Goal: Transaction & Acquisition: Purchase product/service

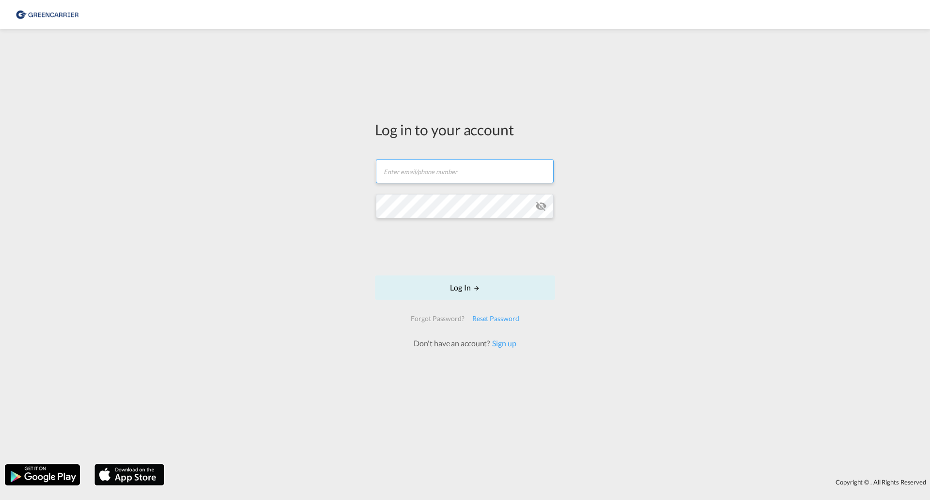
click at [473, 172] on input "text" at bounding box center [465, 171] width 178 height 24
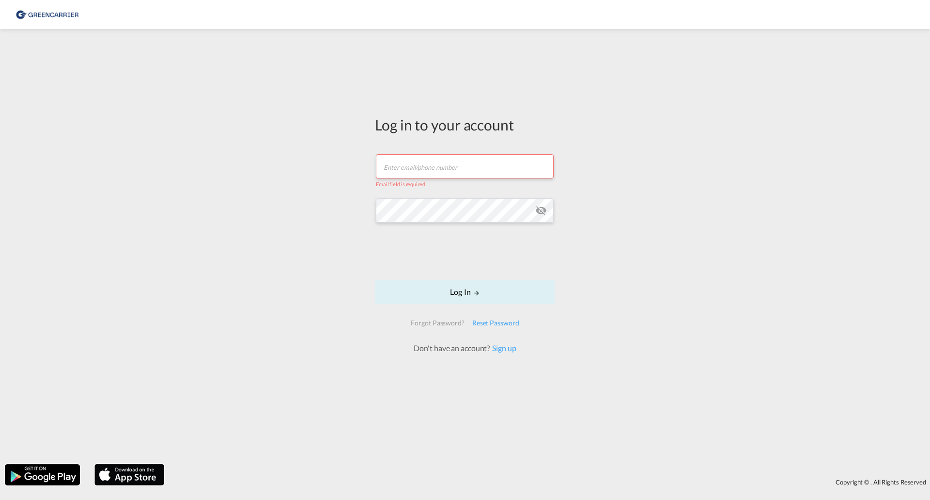
type input "[EMAIL_ADDRESS][PERSON_NAME][DOMAIN_NAME]"
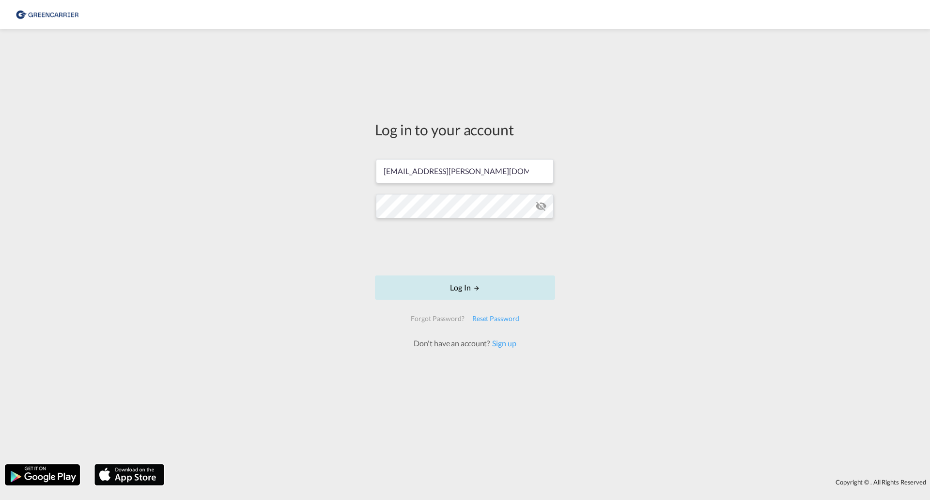
click at [477, 294] on button "Log In" at bounding box center [465, 287] width 180 height 24
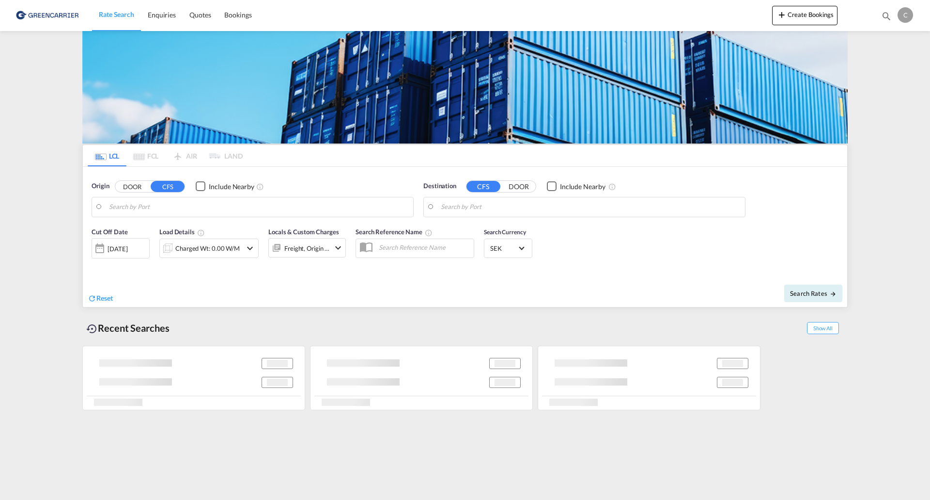
type input "SE-46232, [GEOGRAPHIC_DATA], [GEOGRAPHIC_DATA]"
type input "Ad Dammam, SADMM"
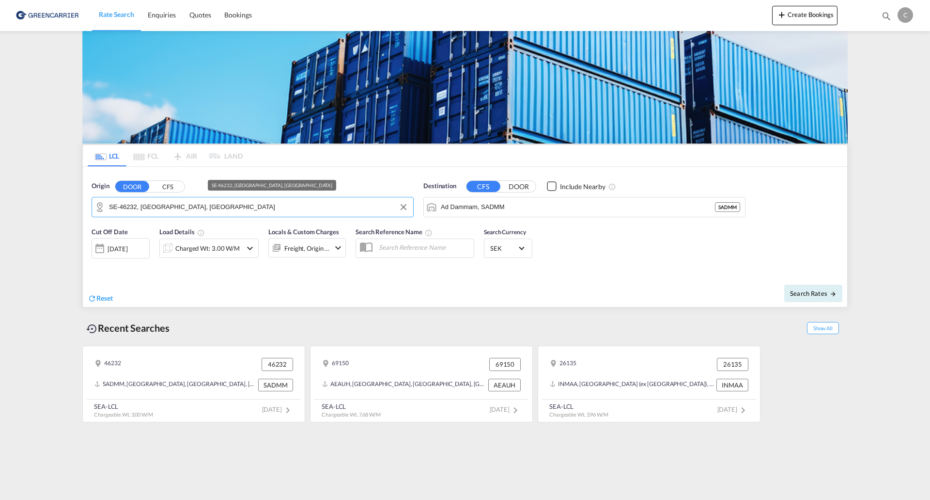
drag, startPoint x: 268, startPoint y: 213, endPoint x: 1, endPoint y: 209, distance: 266.1
click at [1, 209] on md-content "Rate Search Enquiries Quotes Bookings Create Bookings Bookings Quotes Enquiries…" at bounding box center [465, 250] width 930 height 500
click at [160, 188] on button "CFS" at bounding box center [168, 186] width 34 height 11
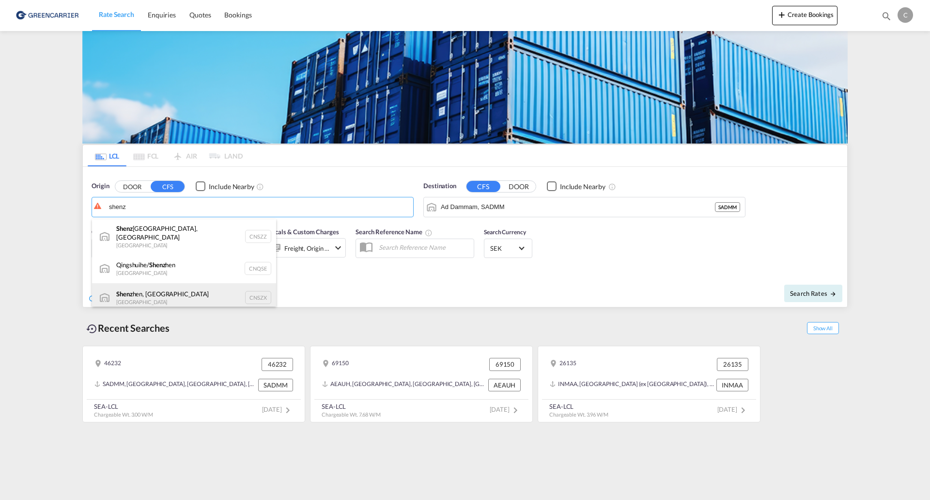
click at [203, 284] on div "Shenz hen, GD [GEOGRAPHIC_DATA] CNSZX" at bounding box center [184, 297] width 184 height 29
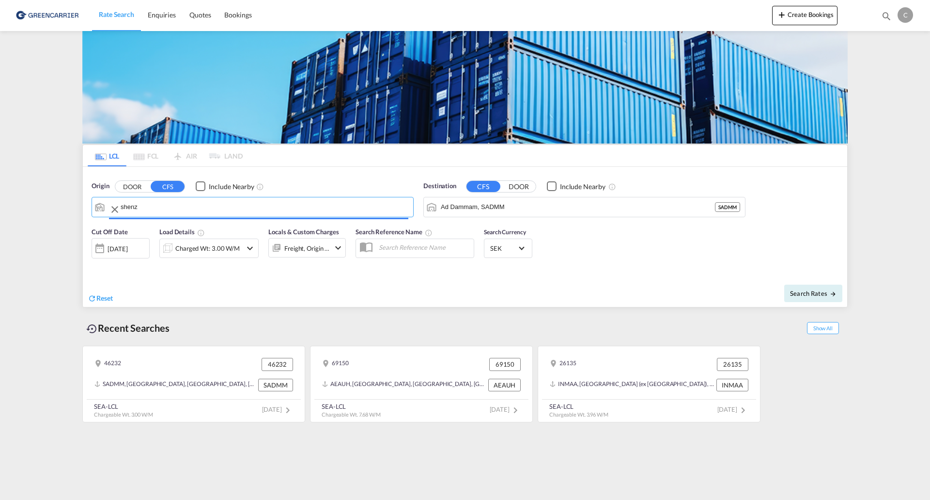
type input "[GEOGRAPHIC_DATA], GD, CNSZX"
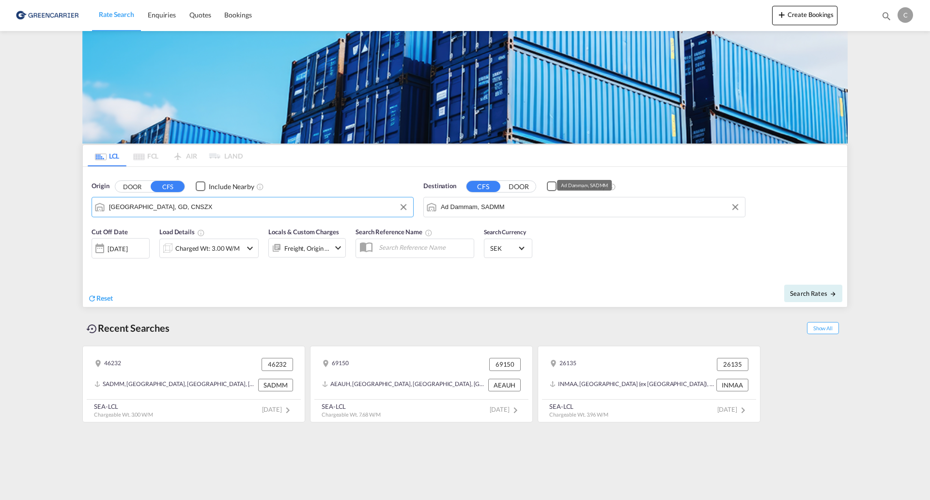
click at [514, 214] on md-autocomplete-wrap "Ad Dammam, SADMM" at bounding box center [590, 209] width 299 height 19
click at [536, 208] on input "Ad Dammam, SADMM" at bounding box center [590, 207] width 299 height 15
click at [524, 186] on button "DOOR" at bounding box center [519, 186] width 34 height 11
click at [526, 203] on input "borås" at bounding box center [590, 207] width 299 height 15
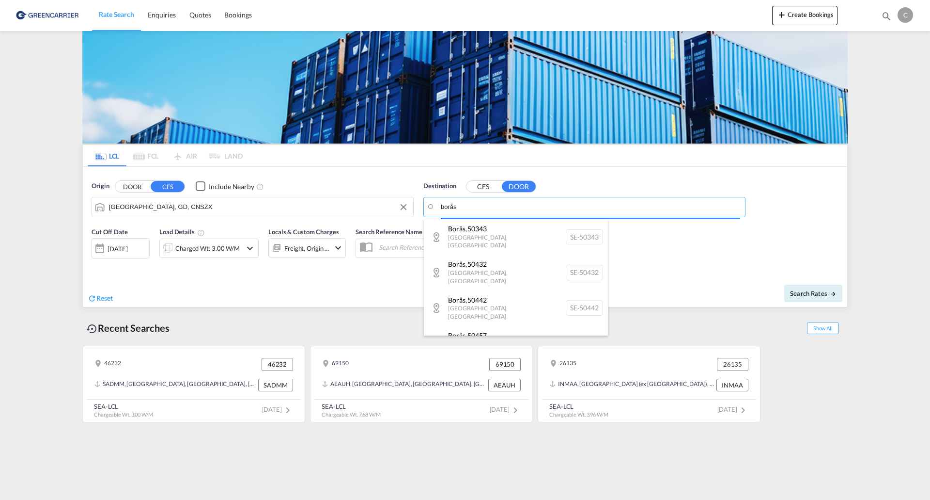
click at [501, 205] on body "Rate Search Enquiries Quotes Bookings Rate Search Enquiries" at bounding box center [465, 250] width 930 height 500
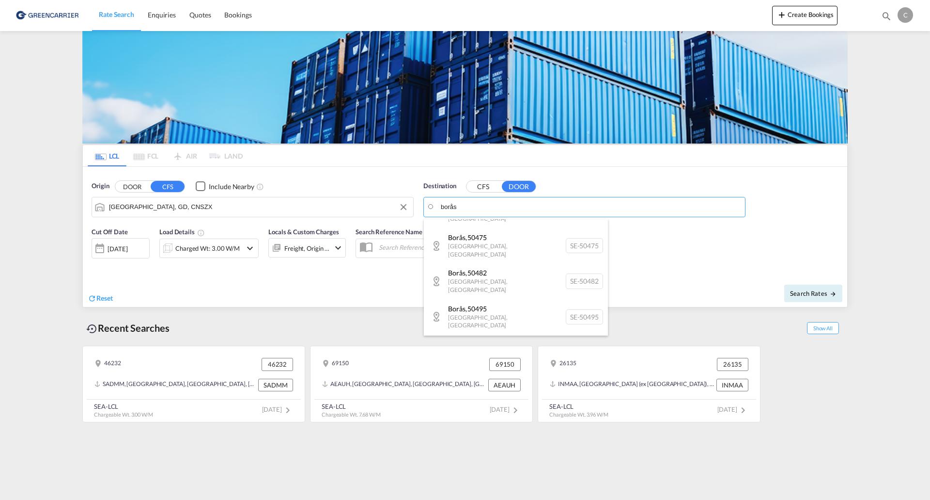
scroll to position [236, 0]
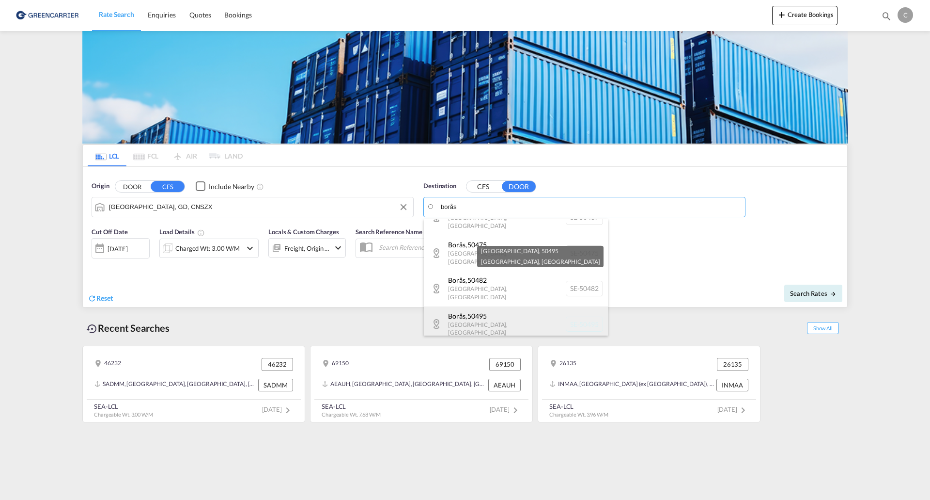
click at [563, 306] on div "[GEOGRAPHIC_DATA] , 50495 [GEOGRAPHIC_DATA] , [GEOGRAPHIC_DATA] SE-50495" at bounding box center [516, 323] width 184 height 35
type input "SE-50495, [GEOGRAPHIC_DATA], [GEOGRAPHIC_DATA]"
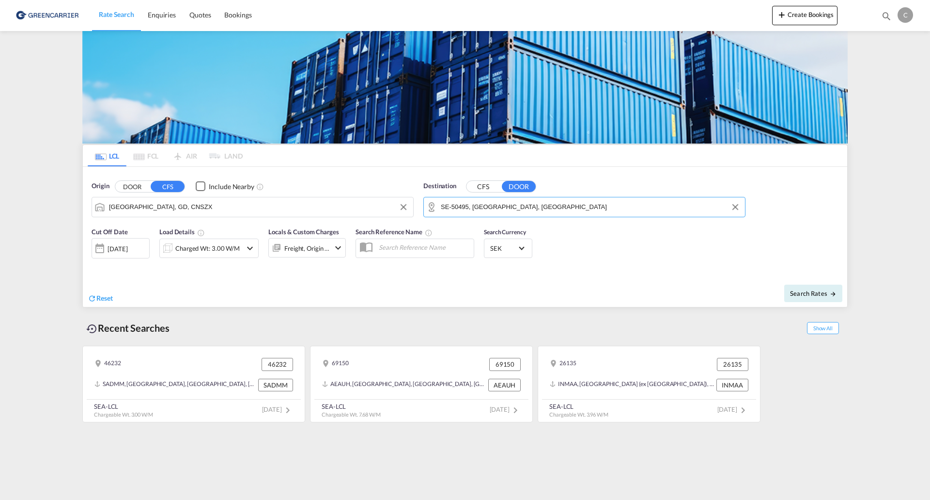
click at [220, 259] on div "Cut Off Date [DATE] [DATE] Load Details Charged Wt: 3.00 W/M Locals & Custom Ch…" at bounding box center [219, 246] width 254 height 39
click at [223, 252] on div "Charged Wt: 3.00 W/M" at bounding box center [207, 248] width 64 height 14
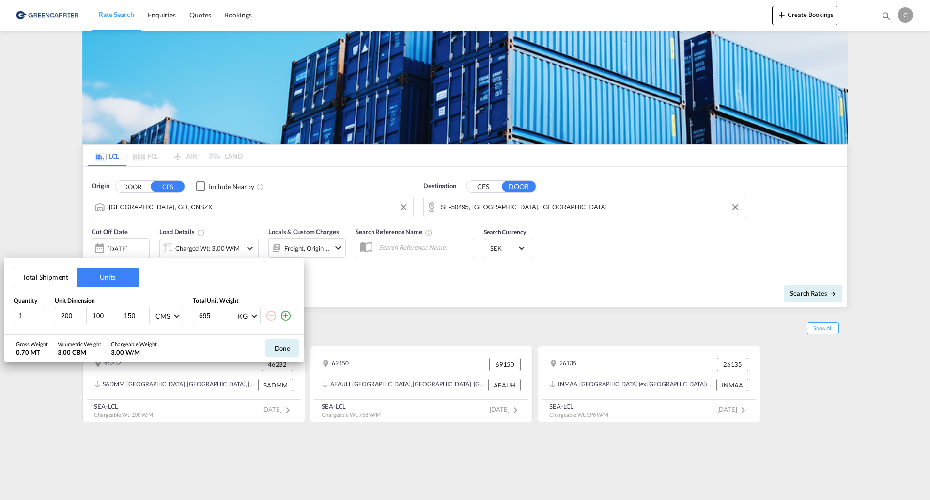
click at [62, 273] on button "Total Shipment" at bounding box center [45, 277] width 63 height 18
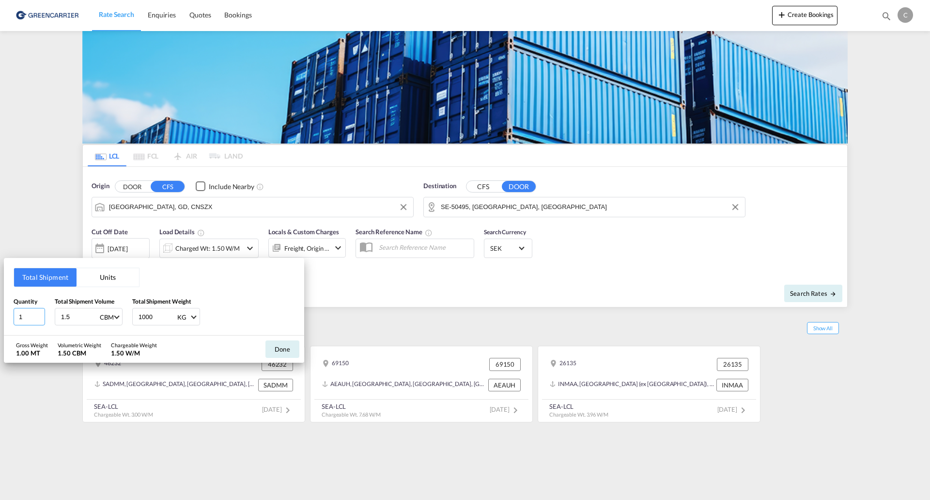
click at [38, 319] on input "1" at bounding box center [30, 316] width 32 height 17
type input "15"
type input "4.2"
type input "132"
click at [280, 351] on button "Done" at bounding box center [283, 348] width 34 height 17
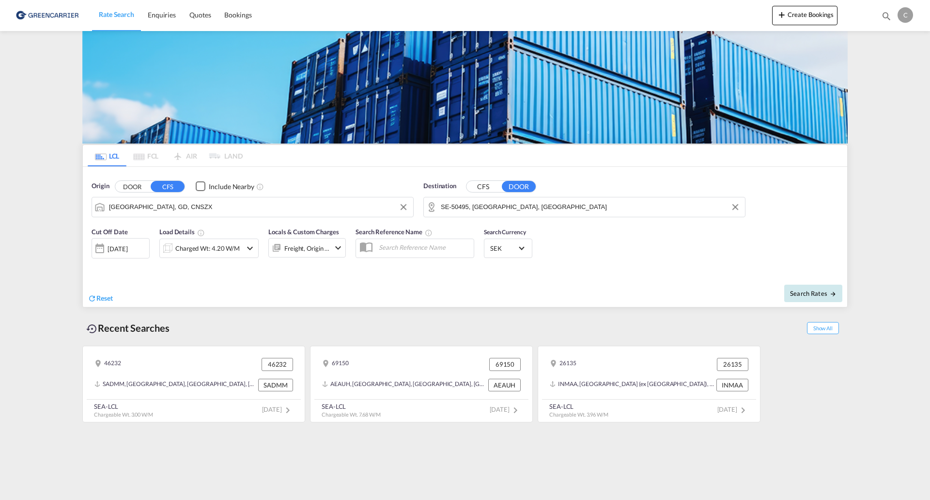
click at [825, 290] on span "Search Rates" at bounding box center [813, 293] width 47 height 8
type input "CNSZX to 50495 / [DATE]"
